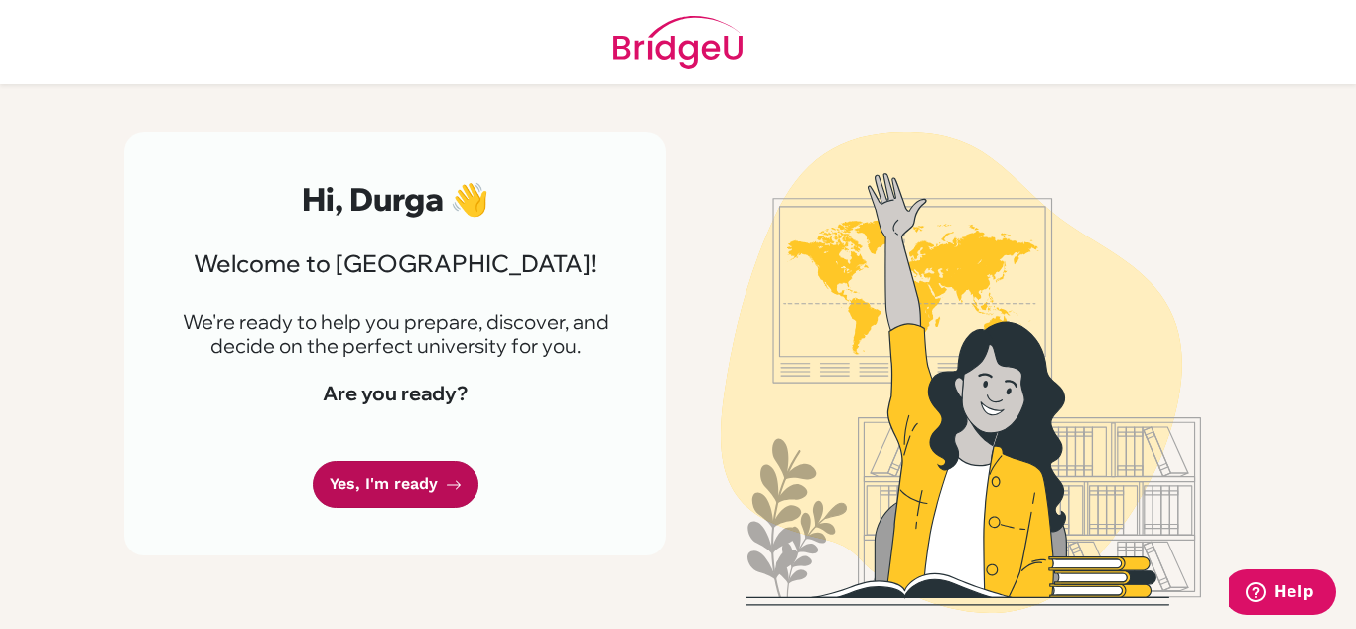
click at [433, 494] on link "Yes, I'm ready" at bounding box center [396, 484] width 166 height 47
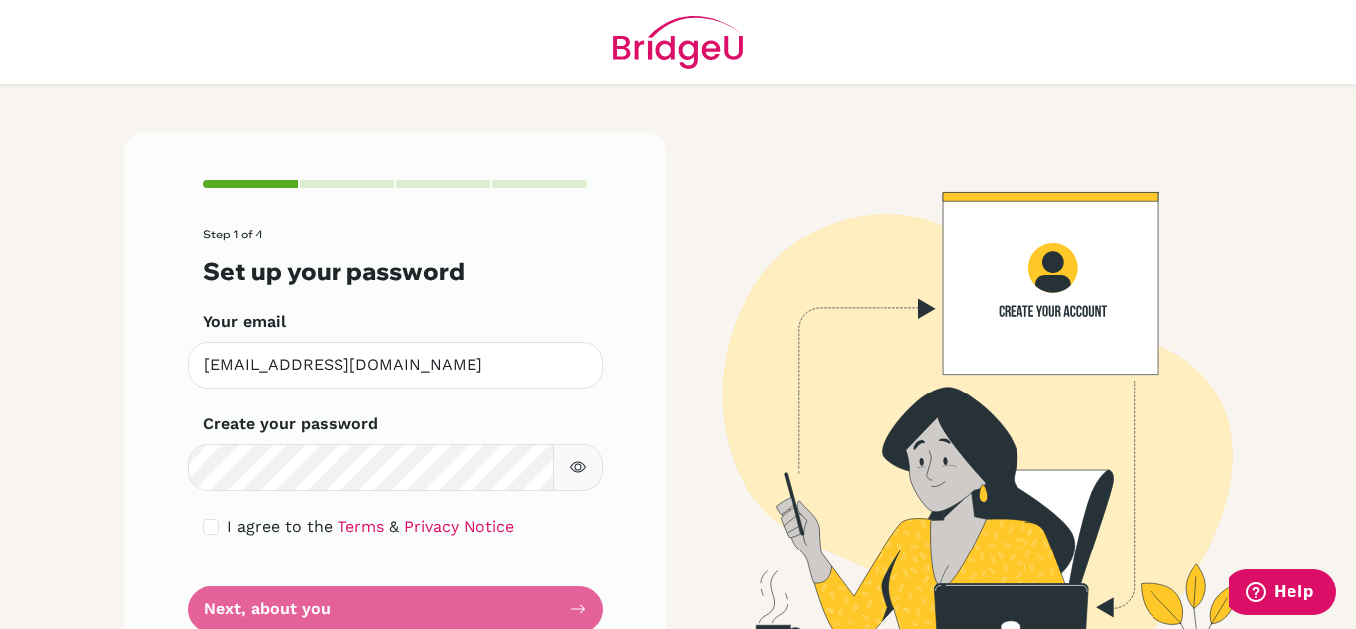
click at [289, 497] on form "Step 1 of 4 Set up your password Your email [EMAIL_ADDRESS][DOMAIN_NAME] Invali…" at bounding box center [395, 429] width 383 height 405
click at [570, 470] on icon "button" at bounding box center [578, 467] width 16 height 11
click at [570, 470] on icon "button" at bounding box center [577, 467] width 14 height 13
click at [206, 521] on input "checkbox" at bounding box center [212, 526] width 16 height 16
checkbox input "true"
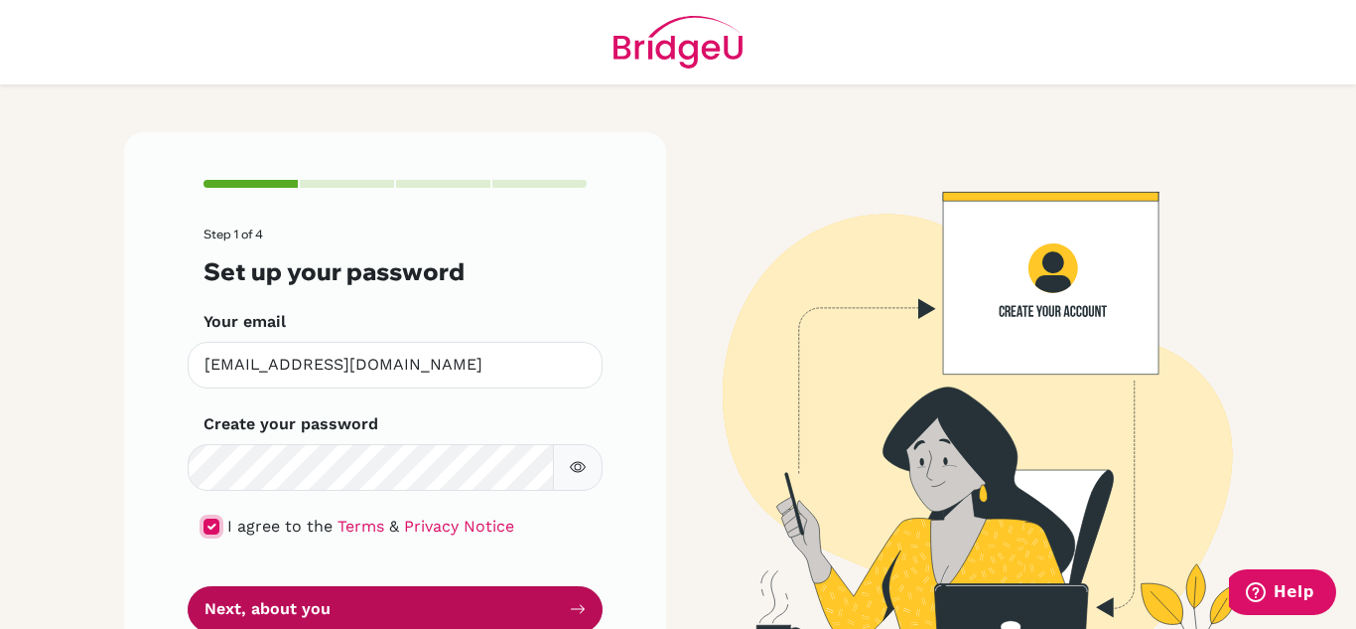
scroll to position [68, 0]
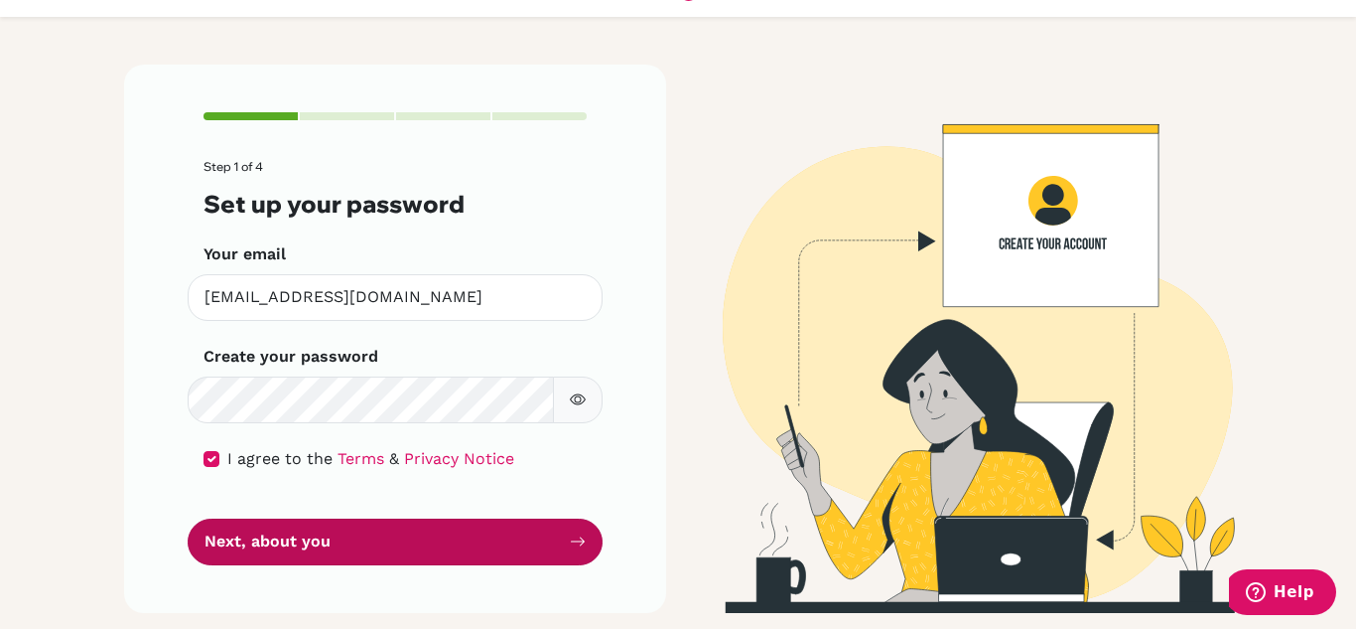
click at [387, 537] on button "Next, about you" at bounding box center [395, 541] width 415 height 47
